Goal: Information Seeking & Learning: Learn about a topic

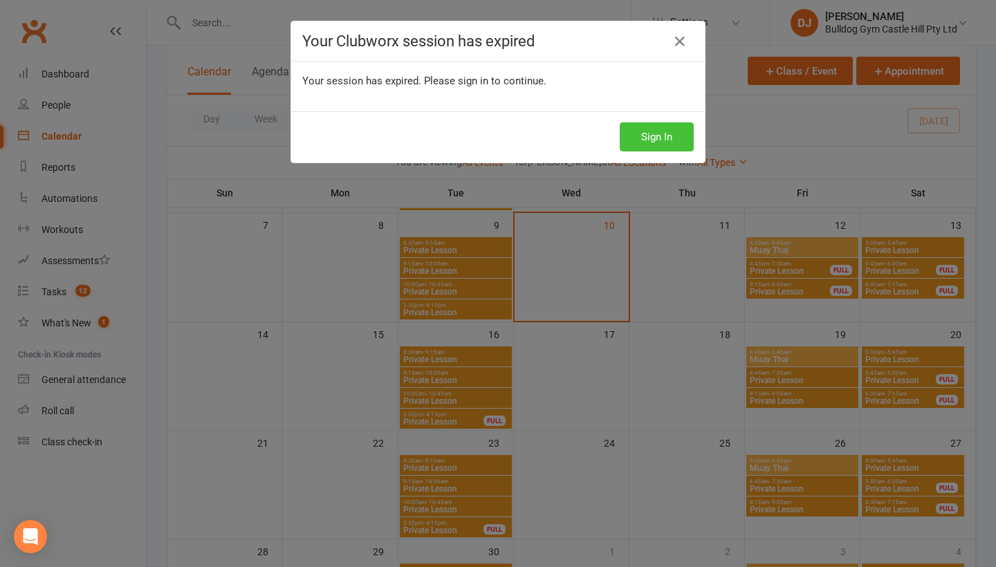
click at [620, 139] on button "Sign In" at bounding box center [657, 136] width 74 height 29
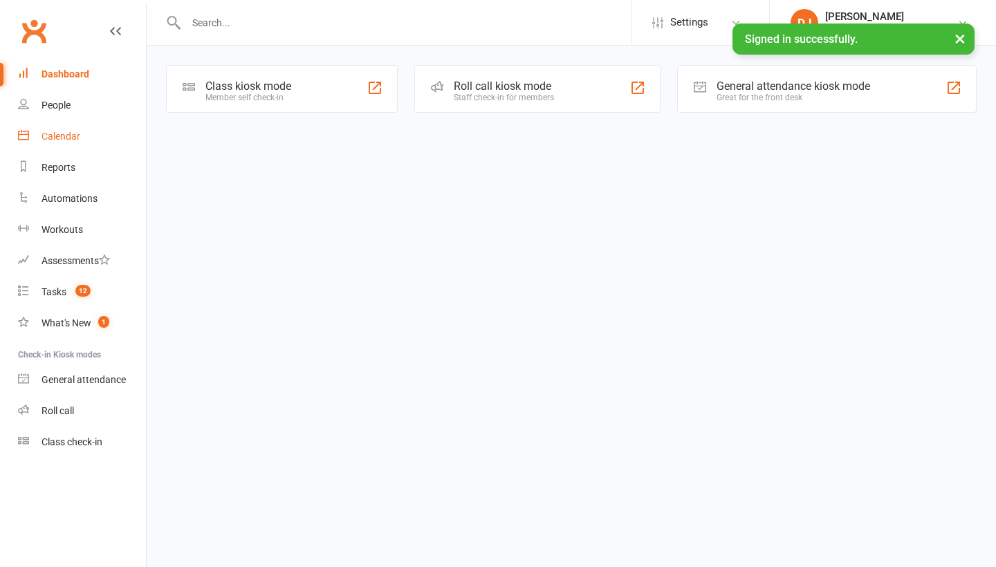
click at [72, 132] on div "Calendar" at bounding box center [60, 136] width 39 height 11
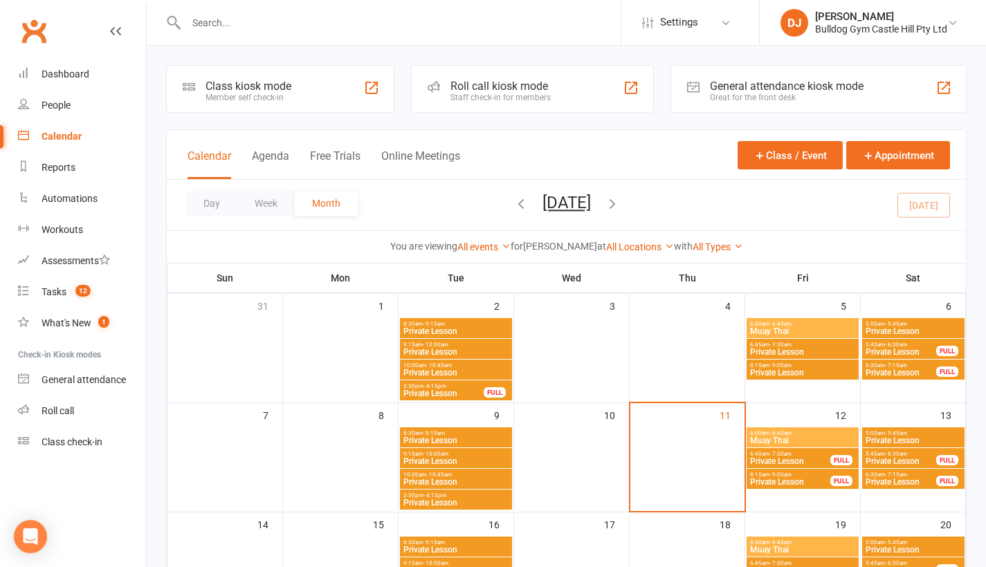
click at [820, 463] on span "Private Lesson" at bounding box center [790, 461] width 82 height 8
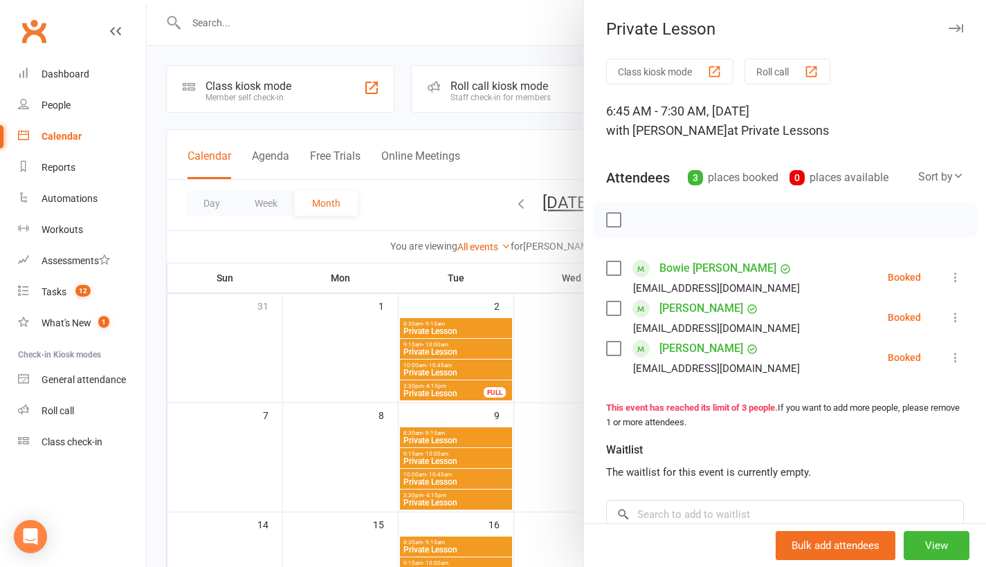
click at [947, 33] on button "button" at bounding box center [955, 28] width 17 height 17
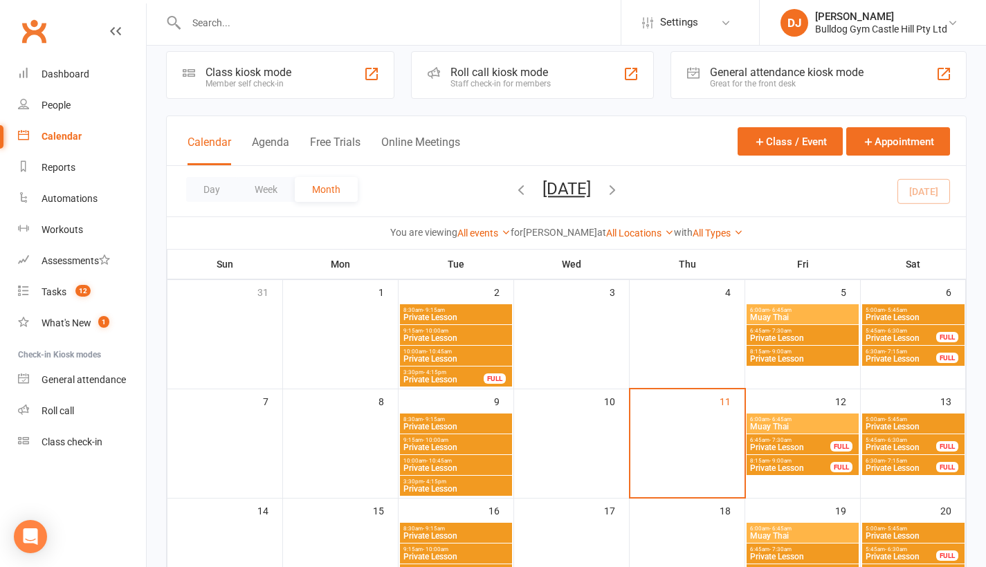
scroll to position [206, 0]
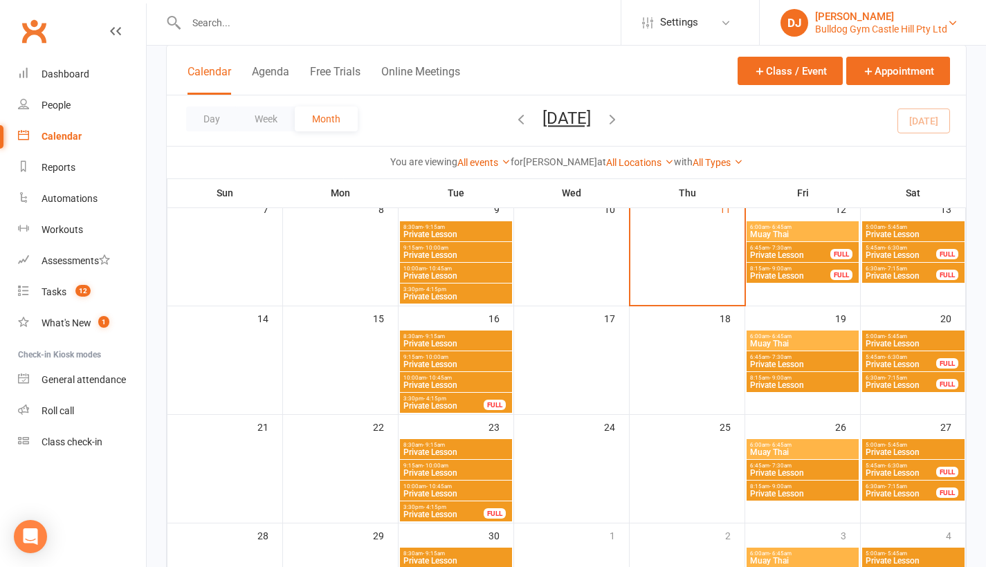
click at [932, 21] on div "[PERSON_NAME]" at bounding box center [881, 16] width 132 height 12
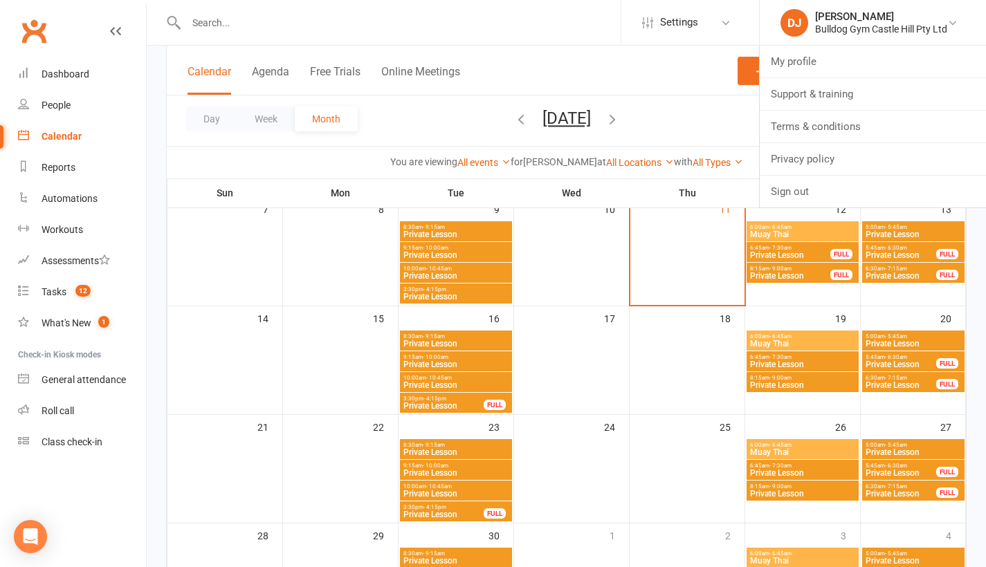
click at [810, 194] on link "Sign out" at bounding box center [872, 192] width 226 height 32
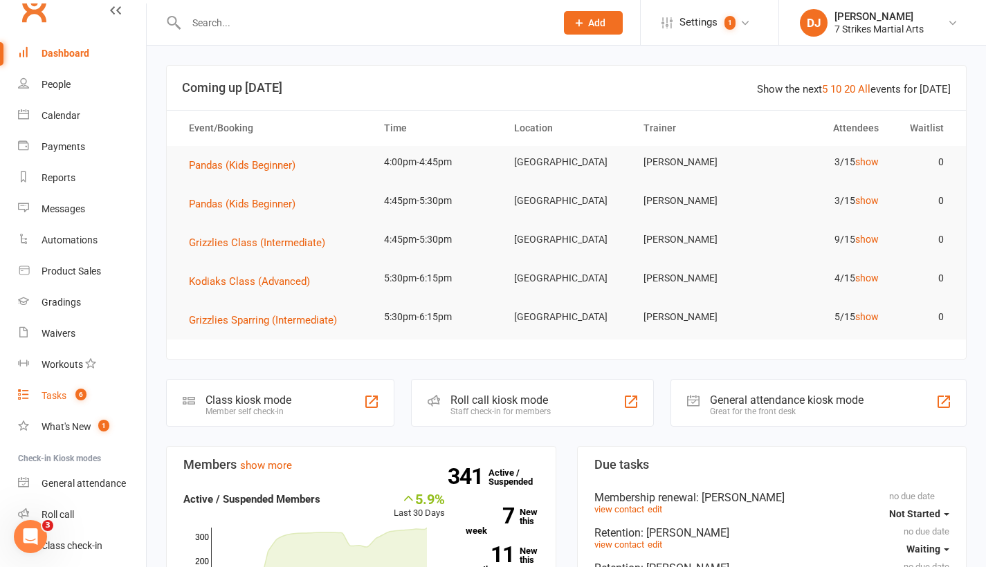
scroll to position [67, 0]
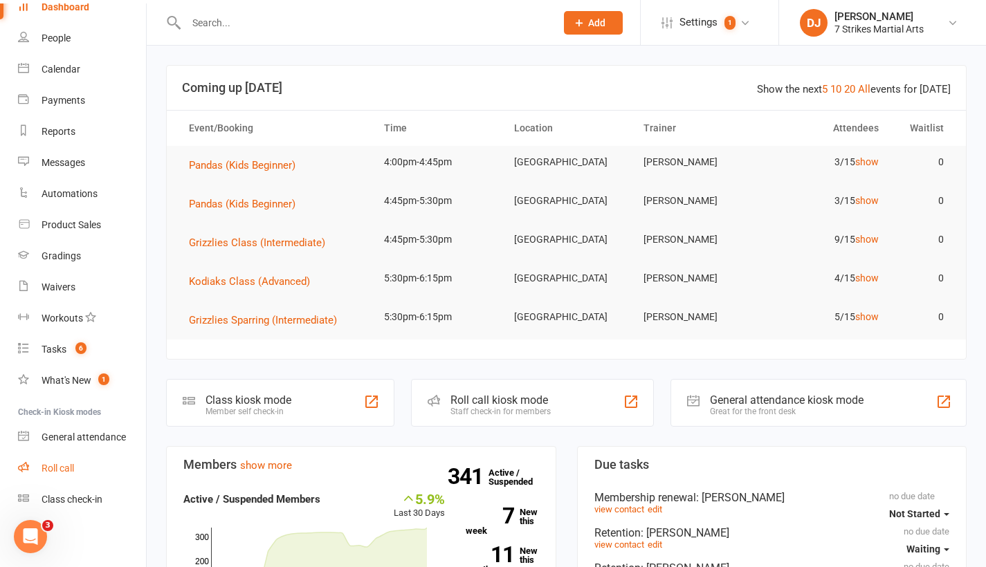
click at [70, 466] on div "Roll call" at bounding box center [57, 468] width 33 height 11
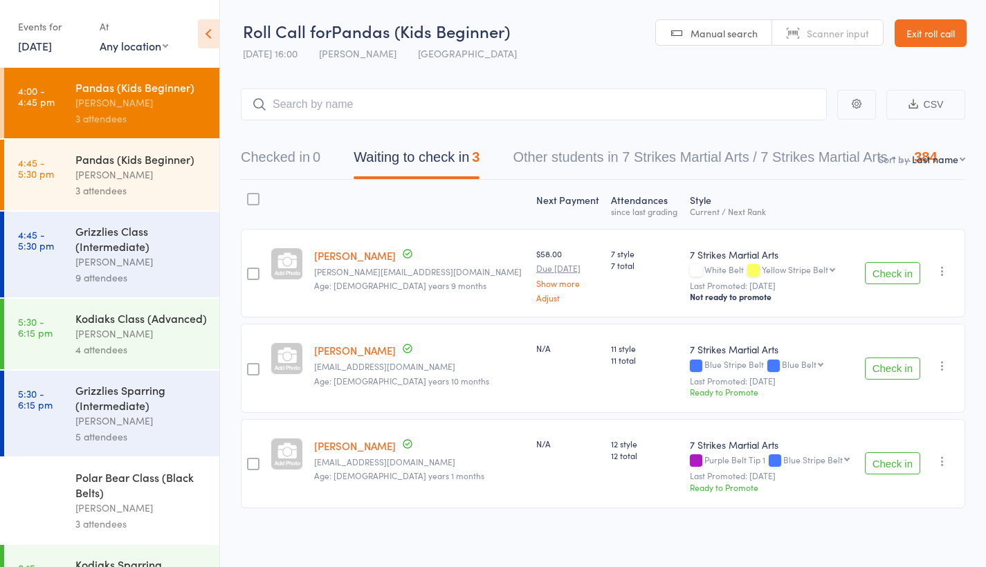
click at [926, 46] on link "Exit roll call" at bounding box center [930, 33] width 72 height 28
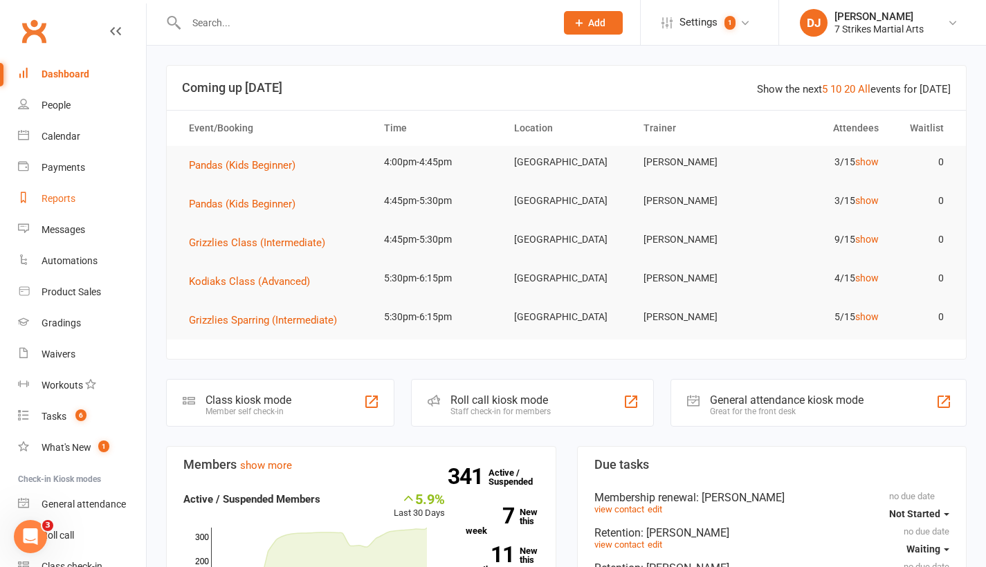
click at [80, 201] on link "Reports" at bounding box center [82, 198] width 128 height 31
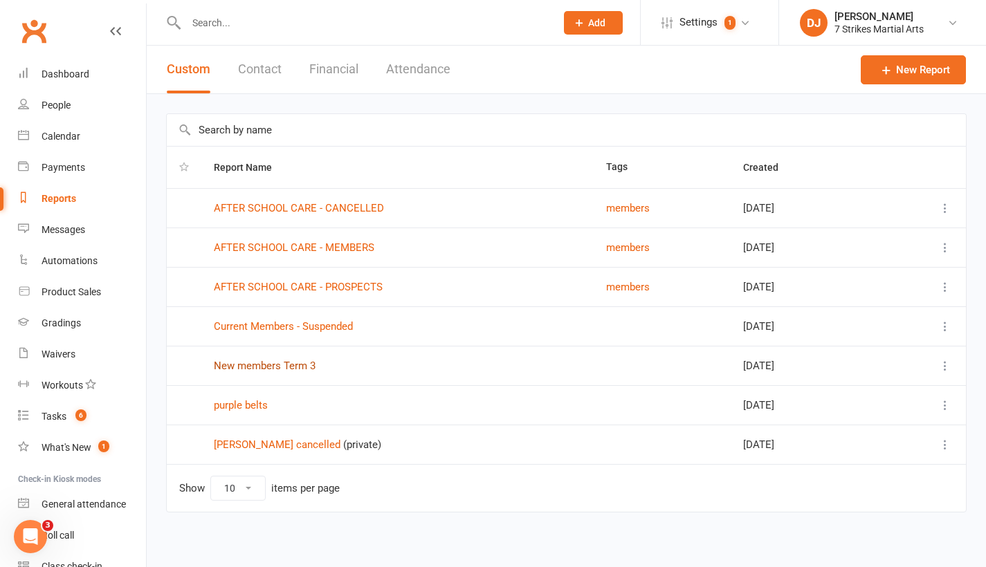
click at [304, 369] on link "New members Term 3" at bounding box center [265, 366] width 102 height 12
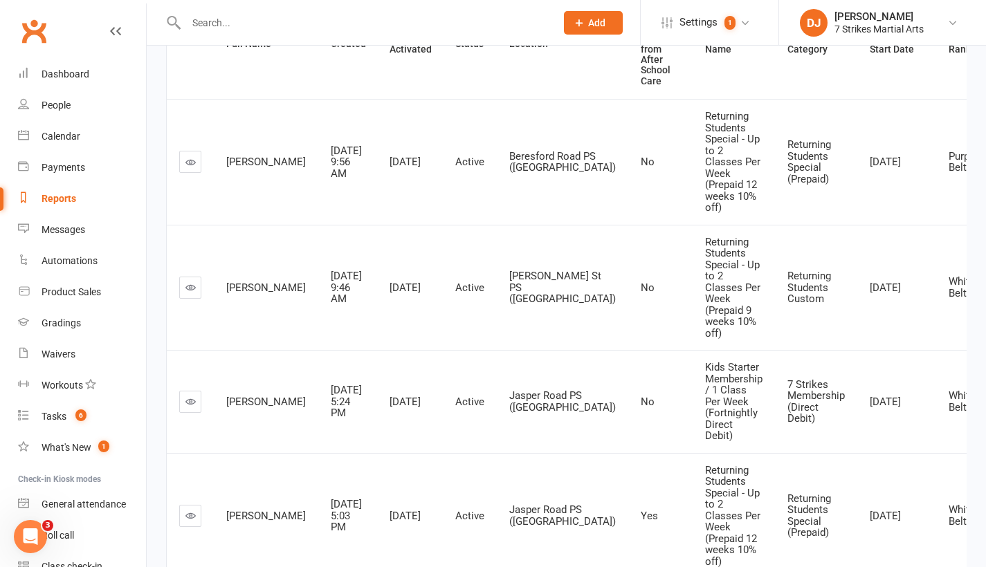
scroll to position [610, 0]
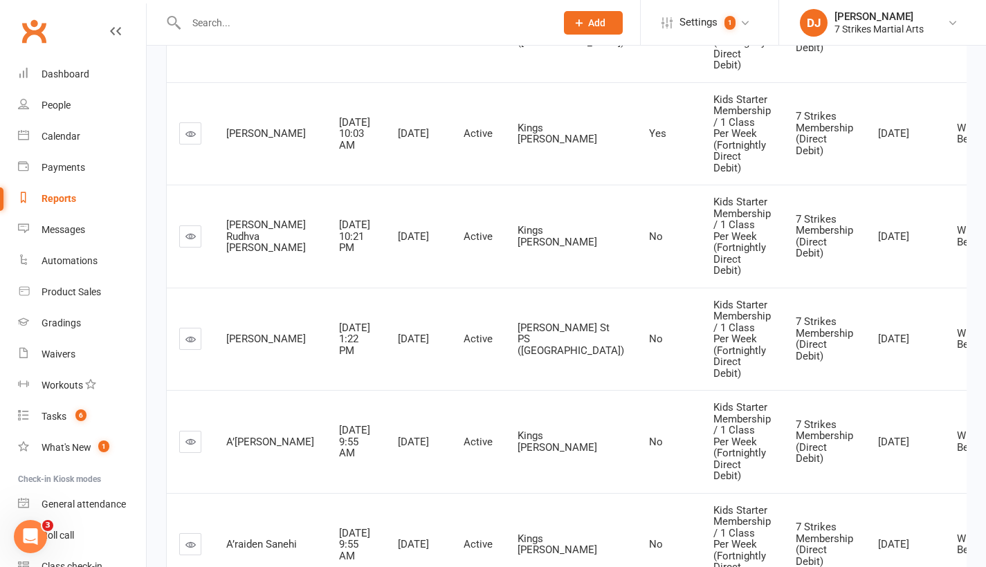
scroll to position [612, 0]
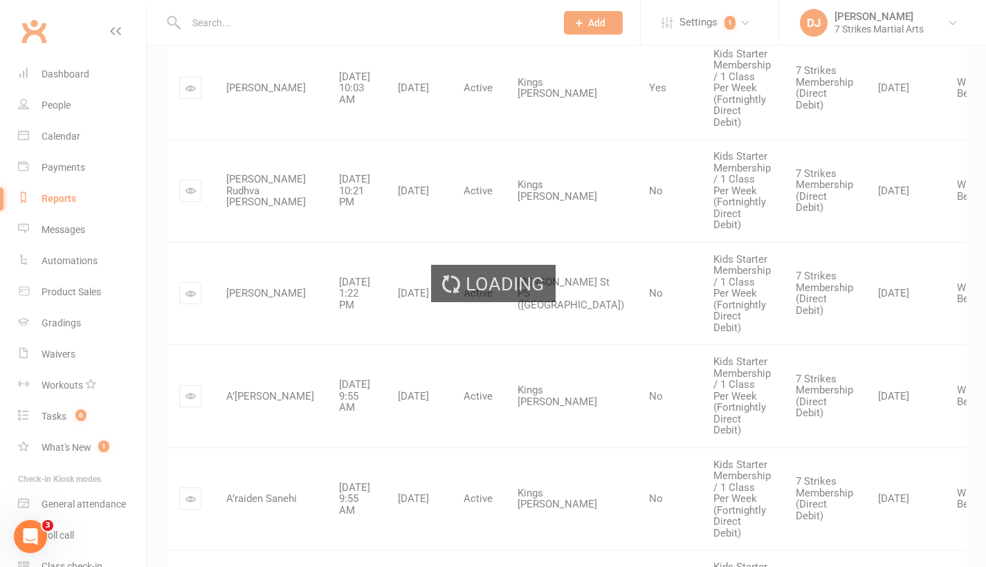
scroll to position [96, 0]
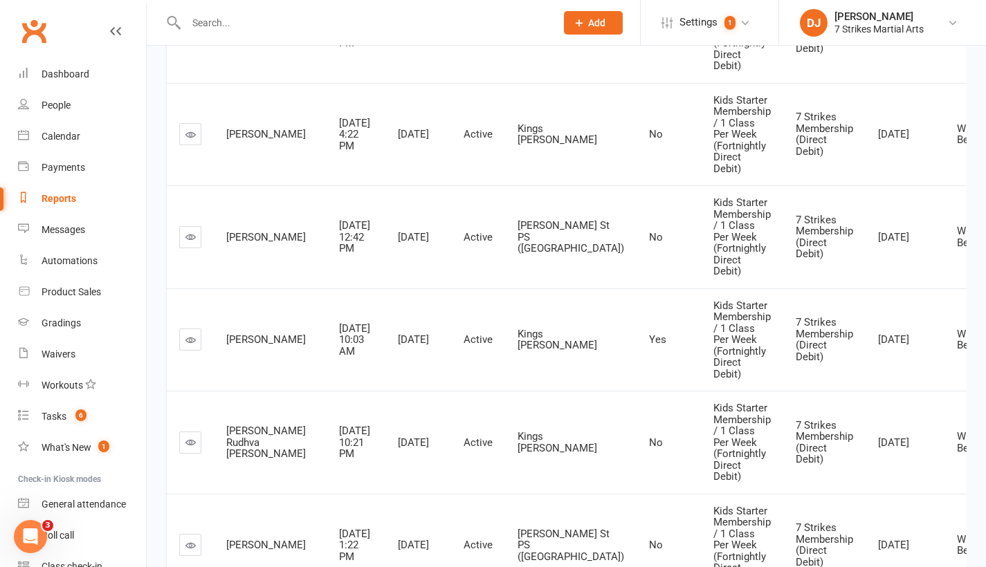
scroll to position [583, 0]
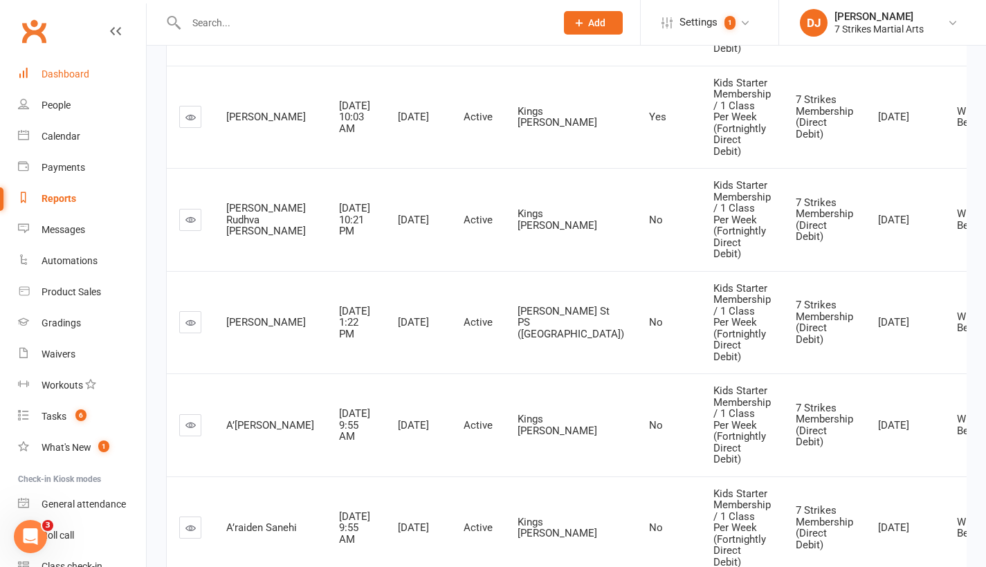
click at [86, 79] on div "Dashboard" at bounding box center [65, 73] width 48 height 11
